Goal: Find contact information: Find contact information

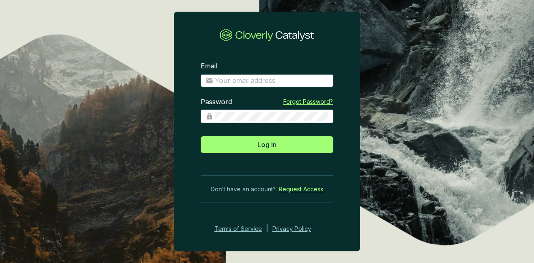
click at [304, 82] on input "Email" at bounding box center [272, 80] width 114 height 9
type input "[PERSON_NAME][EMAIL_ADDRESS][PERSON_NAME][DOMAIN_NAME]"
click at [201, 137] on button "Log In" at bounding box center [267, 145] width 133 height 17
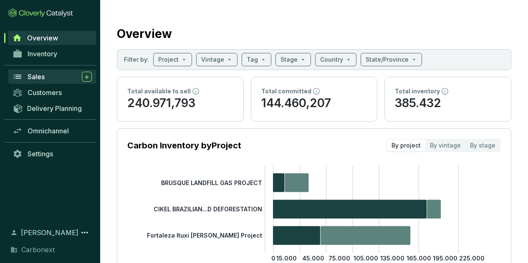
click at [42, 77] on span "Sales" at bounding box center [36, 77] width 17 height 8
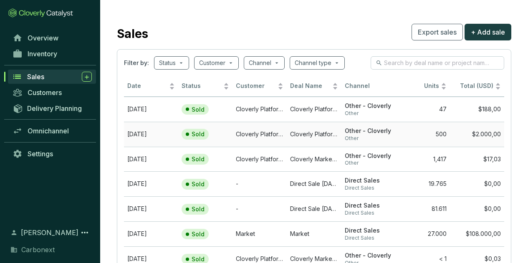
click at [242, 129] on td "Cloverly Platform Buyer" at bounding box center [260, 134] width 54 height 25
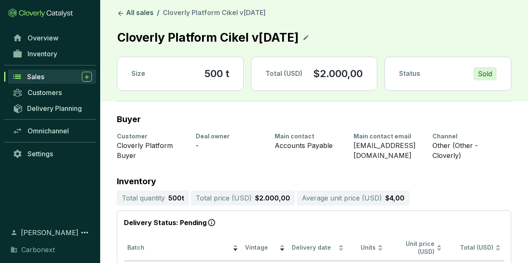
click at [44, 76] on span "Sales" at bounding box center [35, 77] width 17 height 8
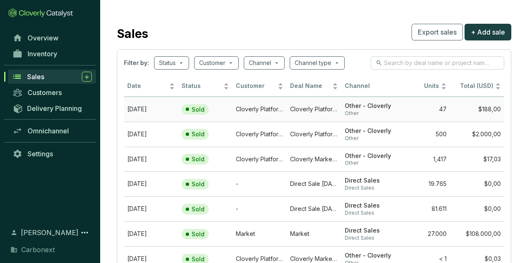
click at [253, 111] on td "Cloverly Platform Buyer" at bounding box center [260, 109] width 54 height 25
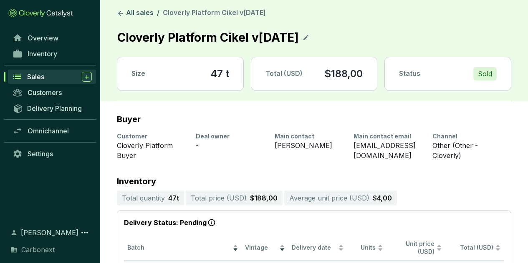
click at [48, 78] on div "Sales" at bounding box center [59, 77] width 65 height 10
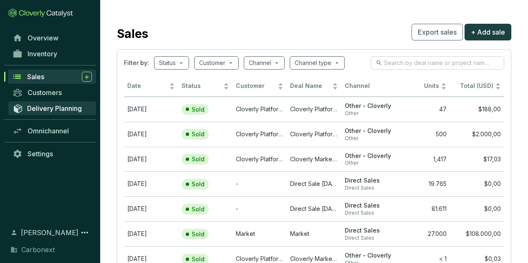
click at [53, 107] on span "Delivery Planning" at bounding box center [54, 108] width 55 height 8
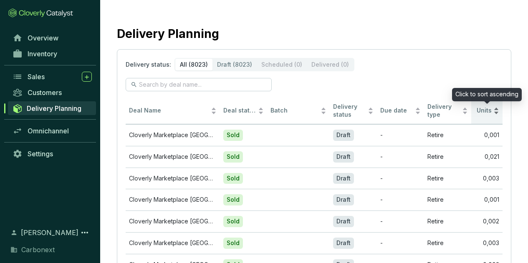
click at [482, 107] on span "Units" at bounding box center [483, 111] width 17 height 8
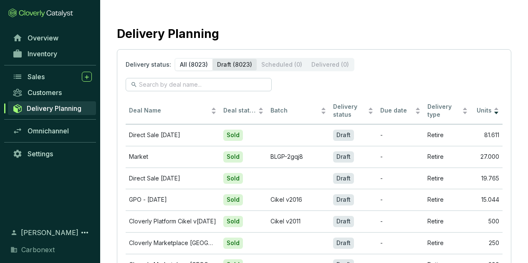
click at [239, 65] on div "Draft (8023)" at bounding box center [234, 65] width 44 height 12
click at [212, 59] on input "Draft (8023)" at bounding box center [212, 59] width 0 height 0
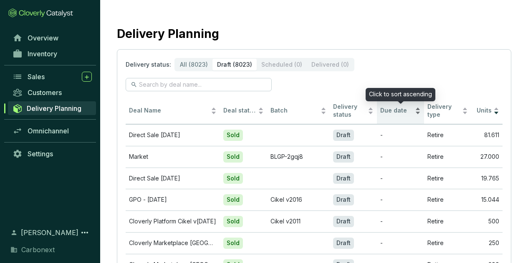
click at [392, 107] on span "Due date" at bounding box center [396, 111] width 33 height 8
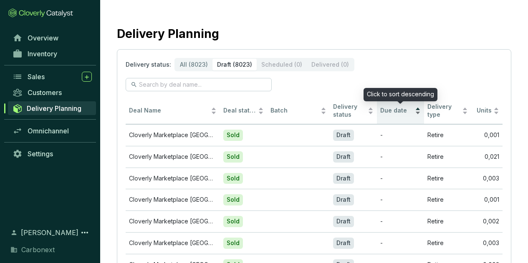
click at [392, 107] on span "Due date" at bounding box center [396, 111] width 33 height 8
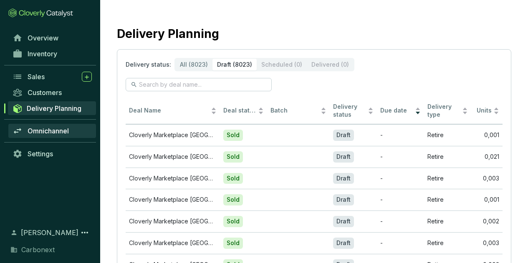
click at [51, 133] on span "Omnichannel" at bounding box center [48, 131] width 41 height 8
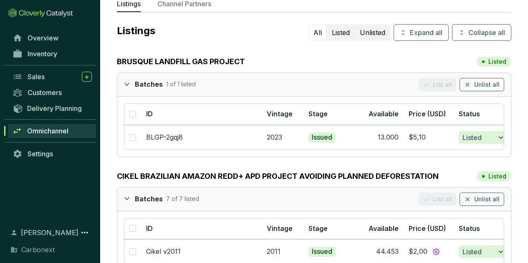
scroll to position [47, 0]
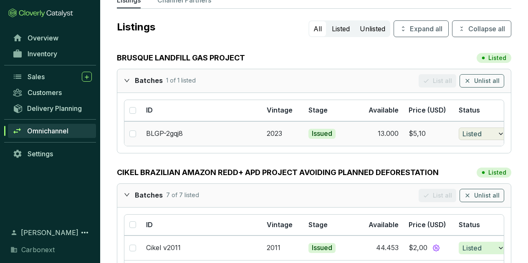
click at [501, 134] on icon "button" at bounding box center [501, 134] width 8 height 10
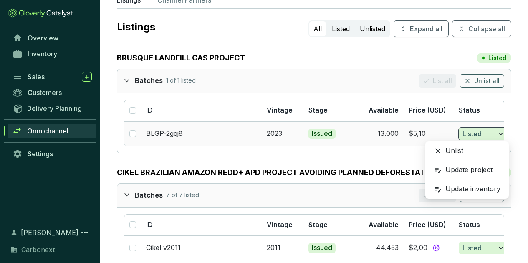
click at [458, 152] on div "Unlist" at bounding box center [467, 151] width 75 height 17
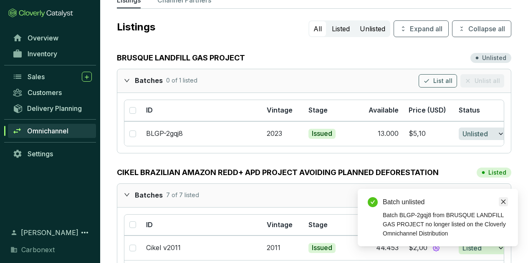
click at [502, 201] on icon "close" at bounding box center [504, 202] width 6 height 6
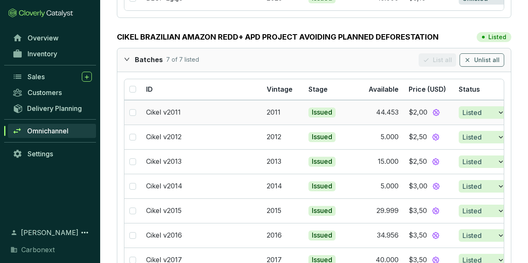
scroll to position [192, 0]
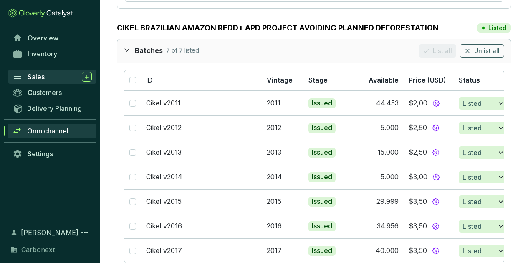
click at [46, 78] on div "Sales" at bounding box center [60, 77] width 64 height 10
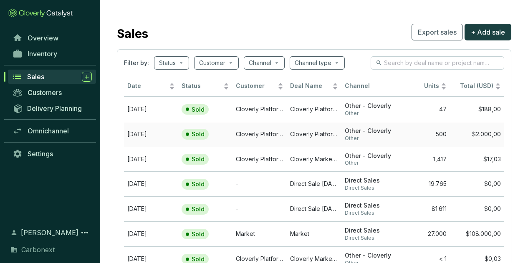
click at [248, 138] on td "Cloverly Platform Buyer" at bounding box center [260, 134] width 54 height 25
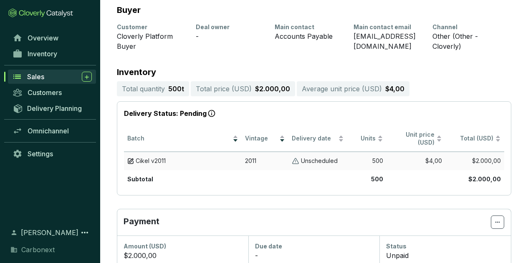
scroll to position [110, 0]
click at [50, 76] on div "Sales" at bounding box center [59, 77] width 65 height 10
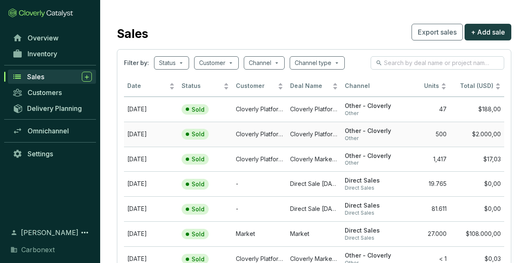
click at [243, 134] on td "Cloverly Platform Buyer" at bounding box center [260, 134] width 54 height 25
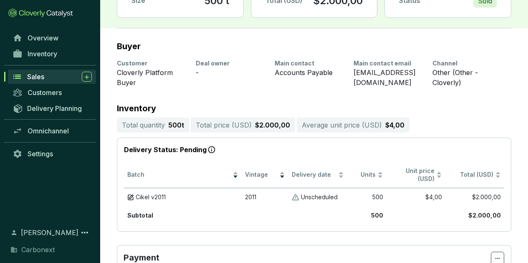
scroll to position [74, 0]
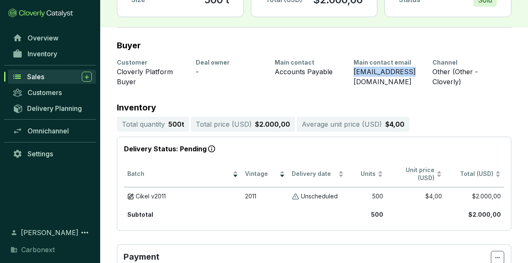
drag, startPoint x: 350, startPoint y: 76, endPoint x: 409, endPoint y: 75, distance: 58.9
click at [409, 75] on div "Customer Cloverly Platform Buyer Deal owner - Main contact Accounts Payable Mai…" at bounding box center [309, 72] width 385 height 28
copy div "[EMAIL_ADDRESS][DOMAIN_NAME]"
click at [278, 95] on section "Buyer Customer Cloverly Platform Buyer Deal owner - Main contact Accounts Payab…" at bounding box center [314, 219] width 428 height 382
click at [49, 76] on div "Sales" at bounding box center [59, 77] width 65 height 10
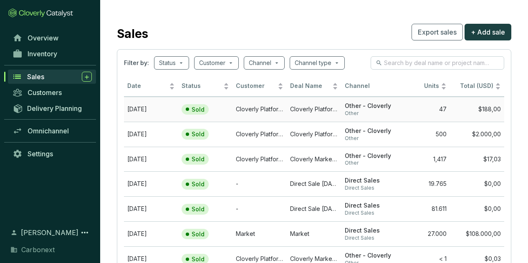
click at [249, 106] on td "Cloverly Platform Buyer" at bounding box center [260, 109] width 54 height 25
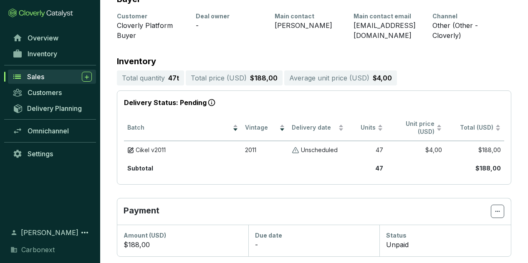
scroll to position [121, 0]
